Goal: Task Accomplishment & Management: Manage account settings

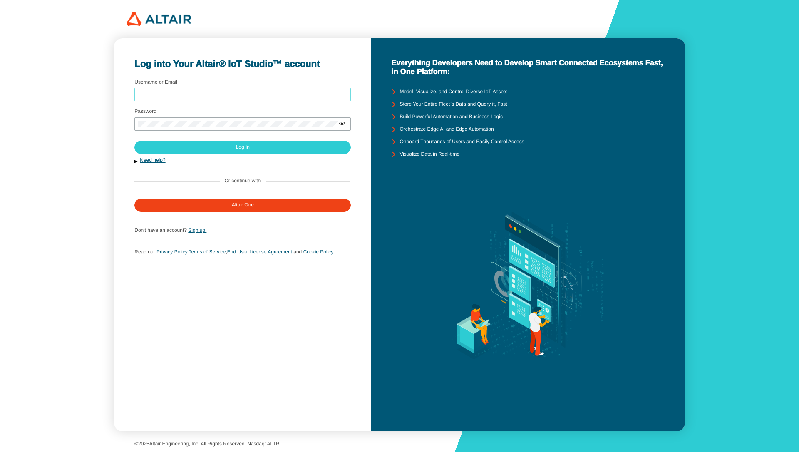
click at [191, 94] on input "Username or Email" at bounding box center [242, 95] width 209 height 6
type input "mschoones"
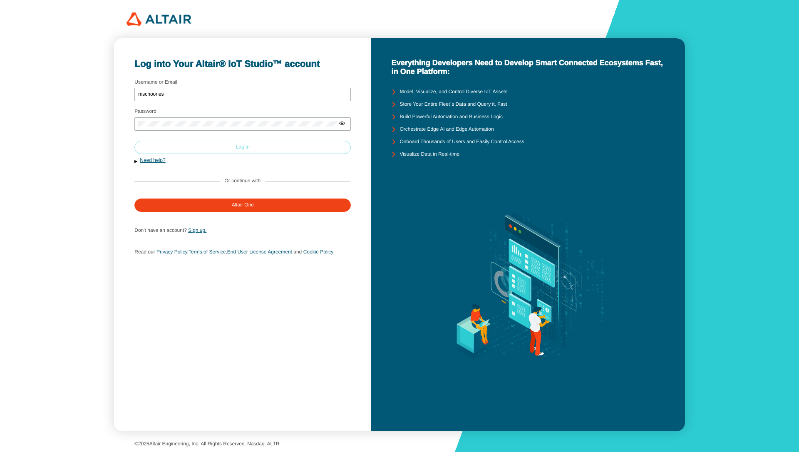
click at [198, 149] on paper-button "Log In" at bounding box center [242, 147] width 216 height 13
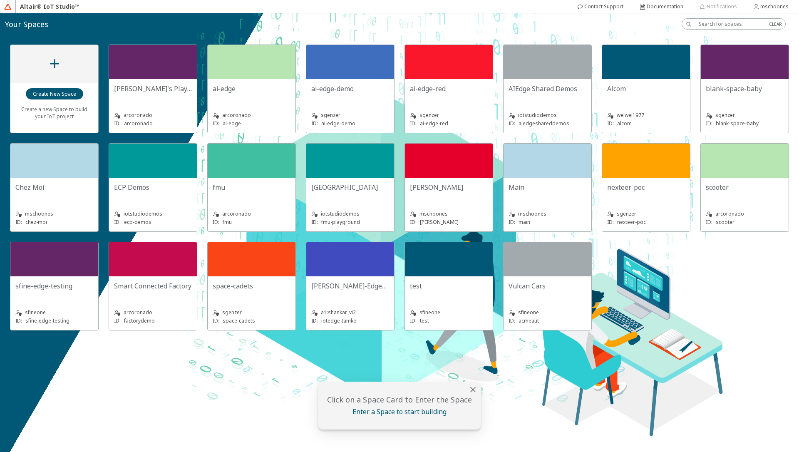
click at [531, 210] on div "mschoones" at bounding box center [548, 214] width 78 height 8
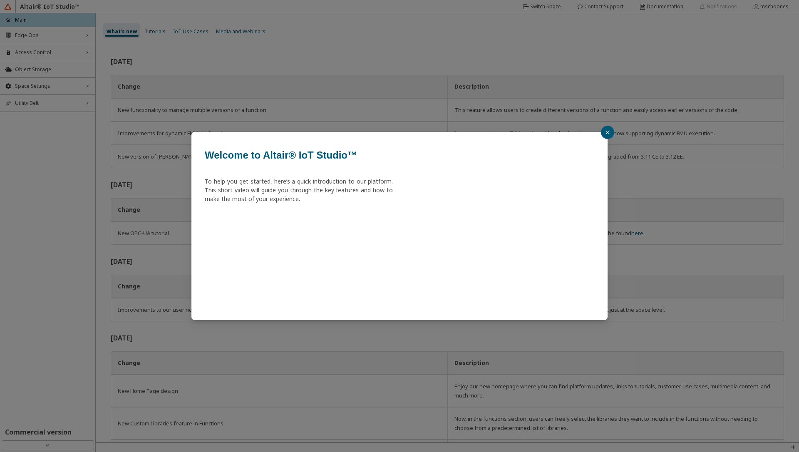
click at [42, 55] on div "Welcome to Altair® IoT Studio™ To help you get started, here’s a quick introduc…" at bounding box center [399, 226] width 799 height 452
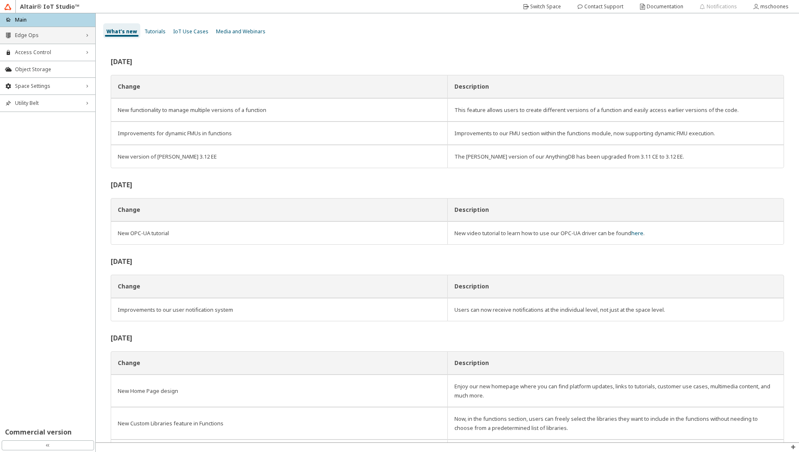
click at [40, 32] on span "Edge Ops" at bounding box center [47, 35] width 65 height 7
click at [49, 66] on span "Edge Apps Management" at bounding box center [47, 64] width 65 height 7
click at [53, 90] on span "Resource Catalog" at bounding box center [55, 92] width 70 height 7
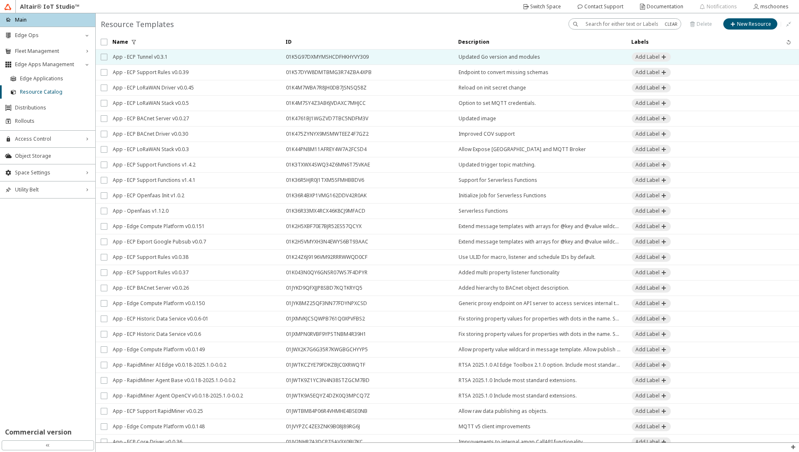
click at [104, 57] on input "checkbox" at bounding box center [103, 57] width 5 height 7
checkbox input "true"
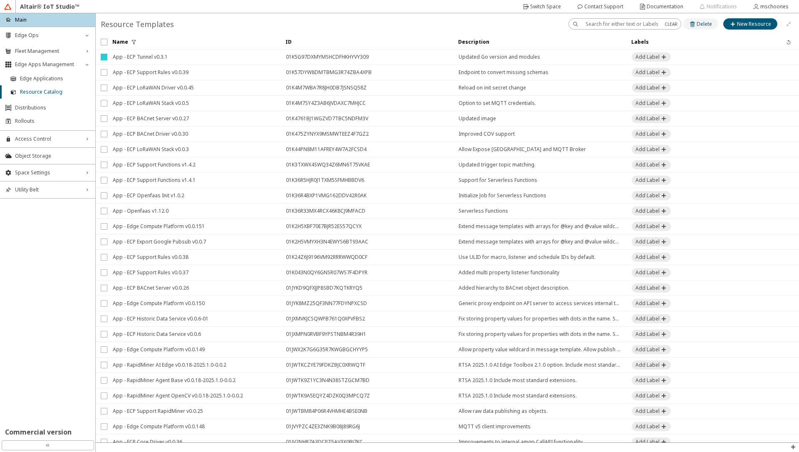
click at [693, 27] on iron-icon at bounding box center [692, 24] width 7 height 7
click at [0, 0] on slot "Delete" at bounding box center [0, 0] width 0 height 0
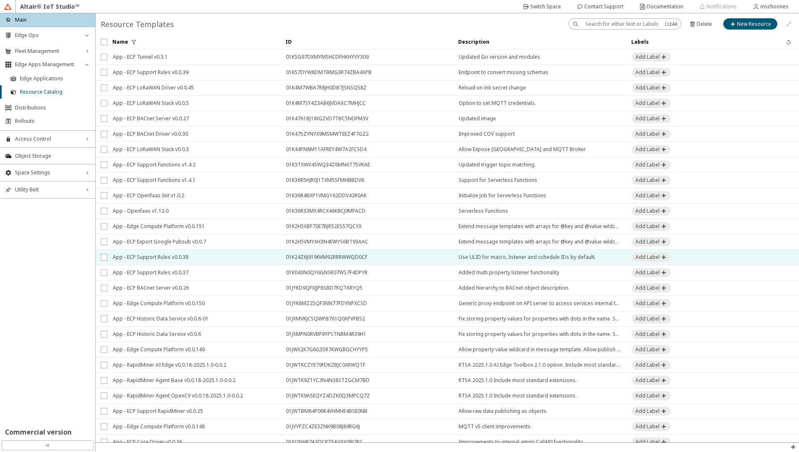
checkbox input "false"
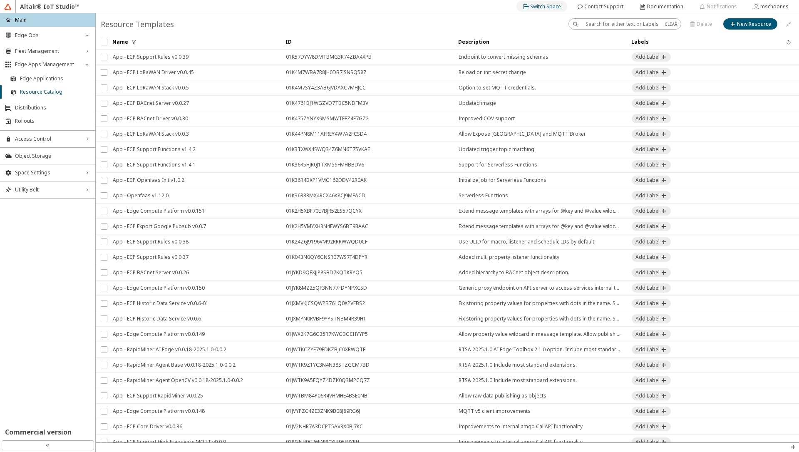
click at [0, 0] on slot "Switch Space" at bounding box center [0, 0] width 0 height 0
